Goal: Browse casually: Explore the website without a specific task or goal

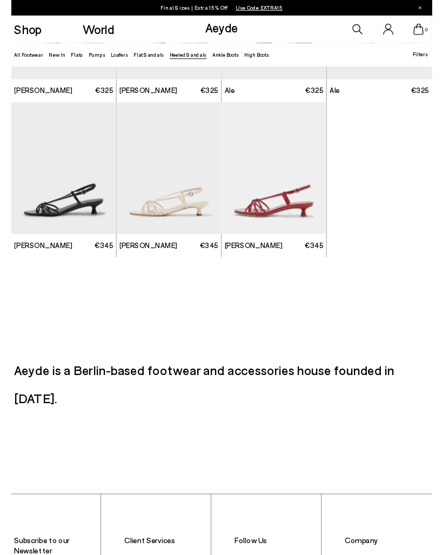
scroll to position [1447, 0]
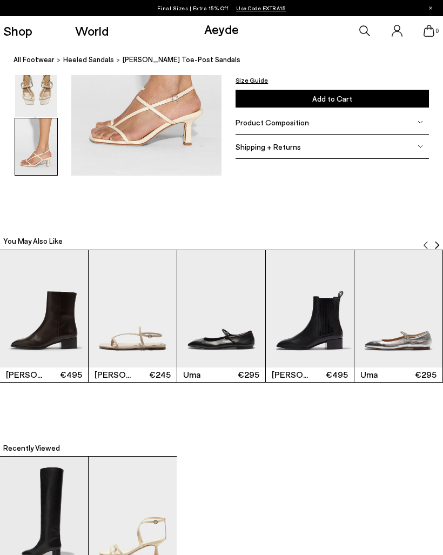
scroll to position [1021, 0]
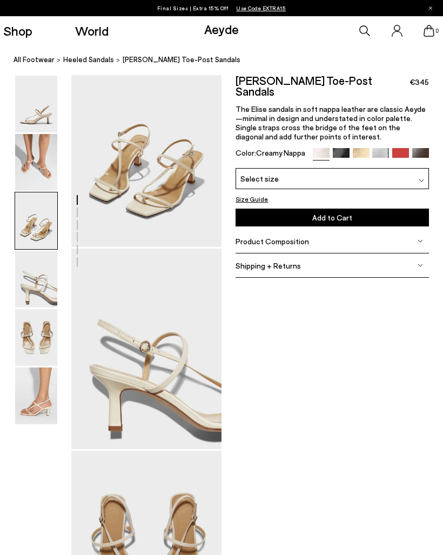
click at [33, 152] on img at bounding box center [36, 162] width 42 height 57
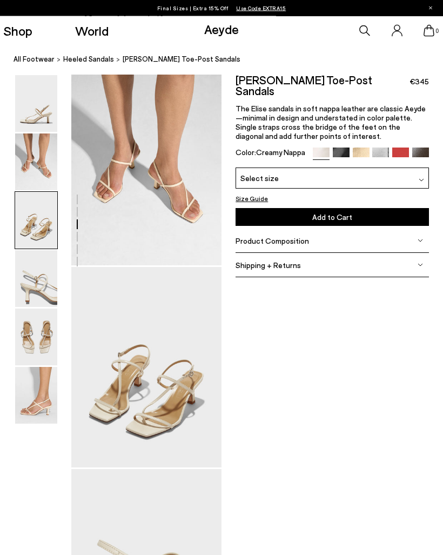
scroll to position [202, 0]
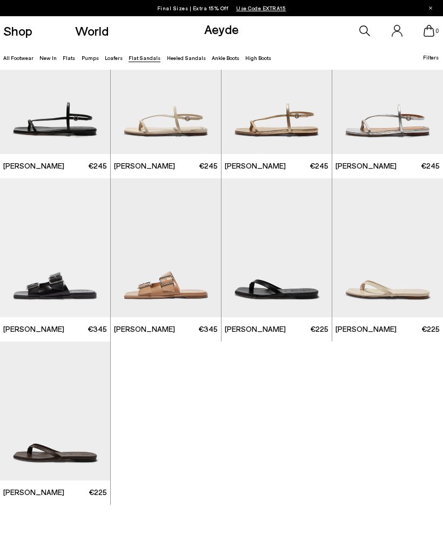
scroll to position [659, 0]
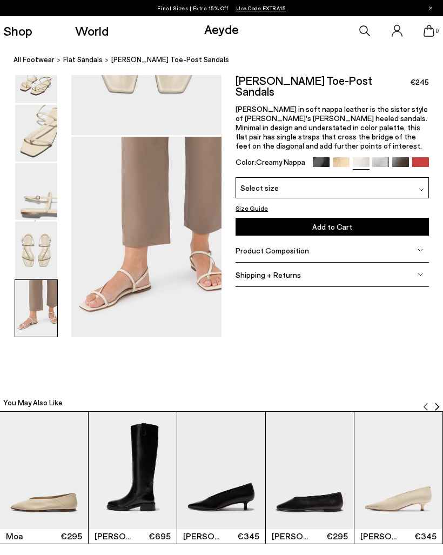
scroll to position [928, 0]
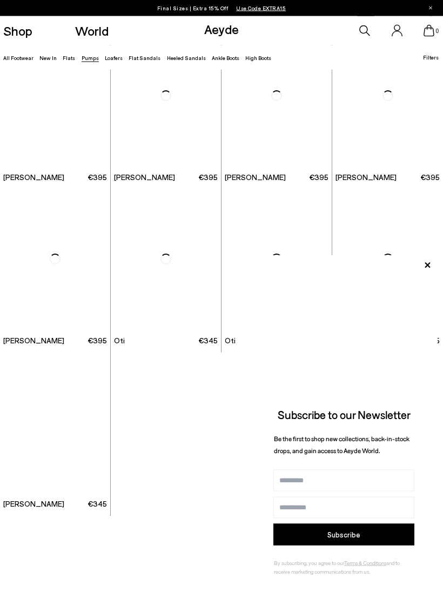
scroll to position [2492, 0]
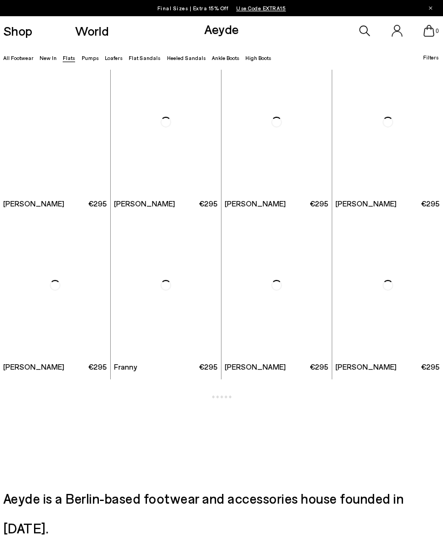
scroll to position [1646, 0]
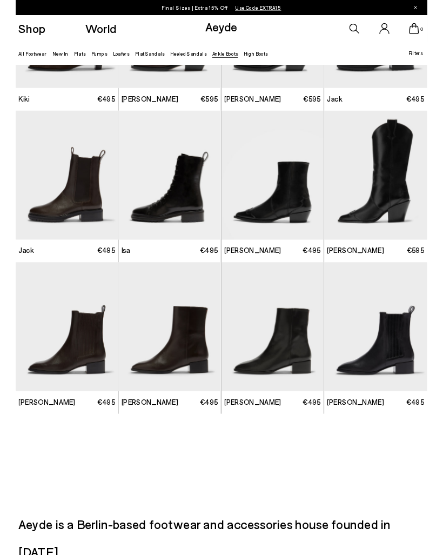
scroll to position [944, 0]
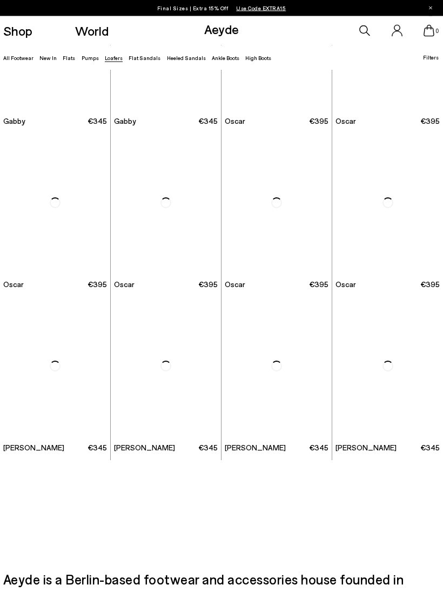
scroll to position [916, 0]
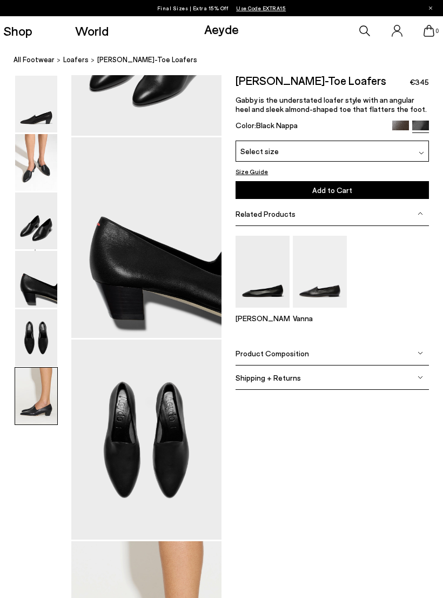
click at [36, 183] on img at bounding box center [36, 162] width 42 height 57
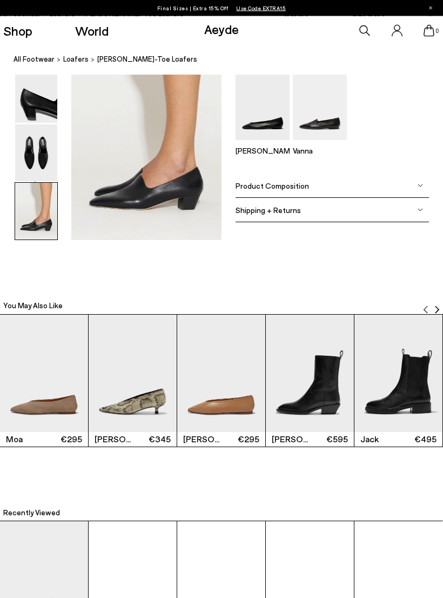
scroll to position [1085, 0]
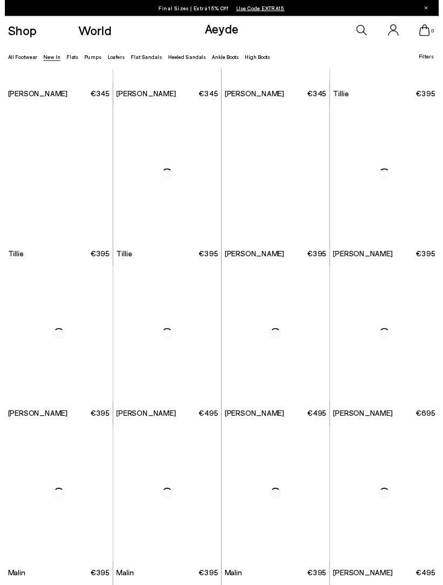
scroll to position [1274, 0]
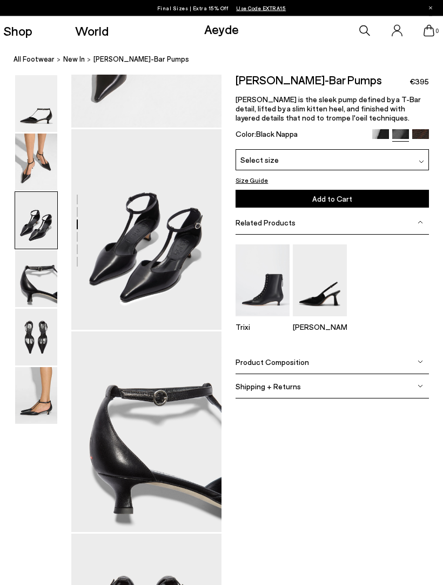
scroll to position [343, 0]
